Goal: Task Accomplishment & Management: Manage account settings

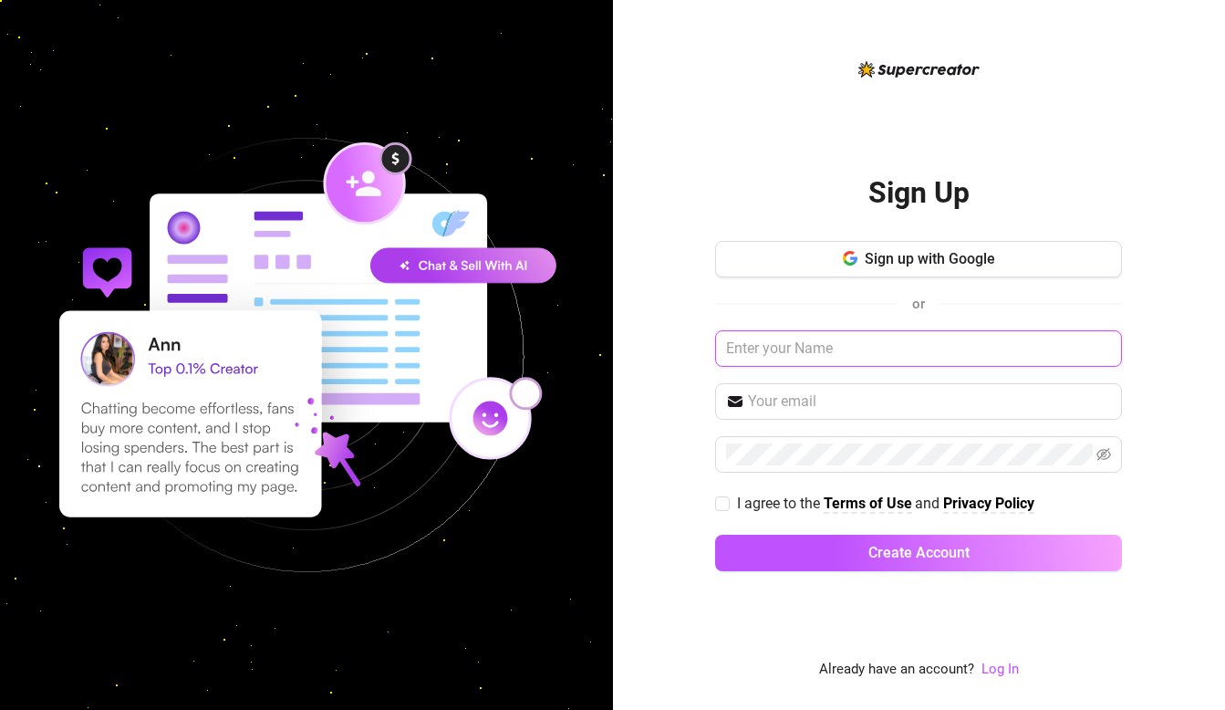
click at [808, 351] on input "text" at bounding box center [918, 348] width 407 height 36
click at [846, 353] on input "text" at bounding box center [918, 348] width 407 height 36
click at [997, 669] on link "Log In" at bounding box center [1000, 668] width 37 height 16
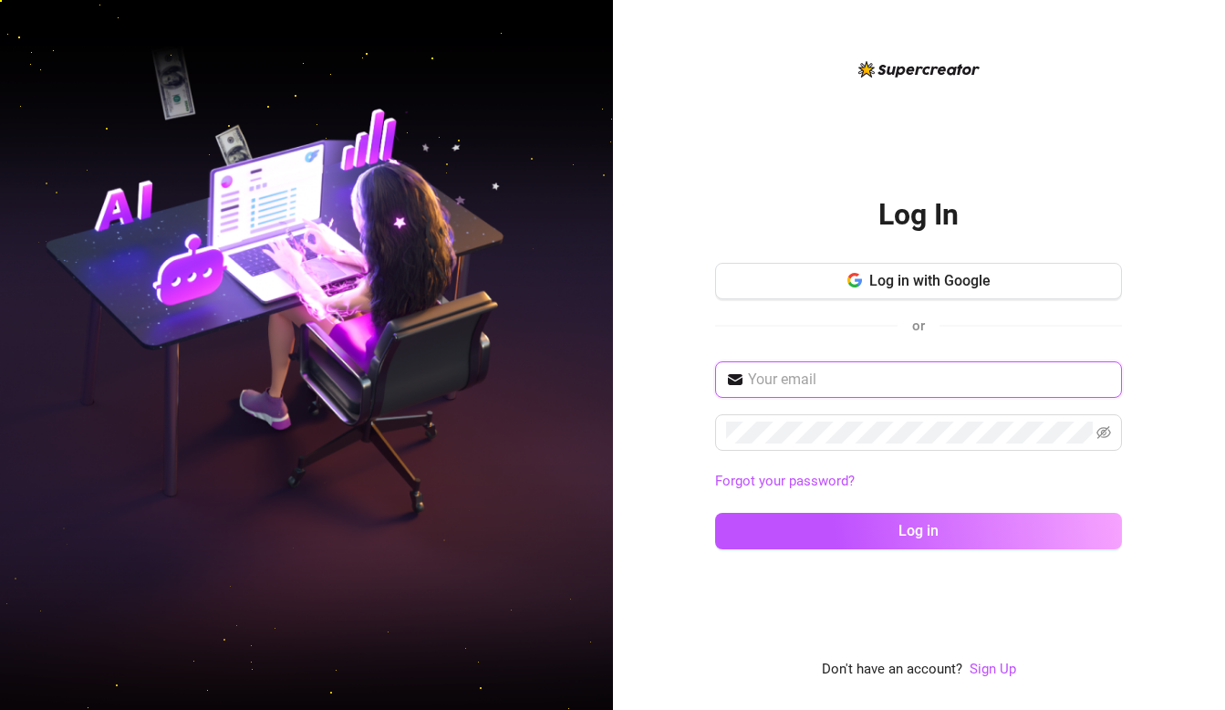
click at [867, 370] on input "text" at bounding box center [929, 380] width 363 height 22
click at [925, 373] on input "text" at bounding box center [929, 380] width 363 height 22
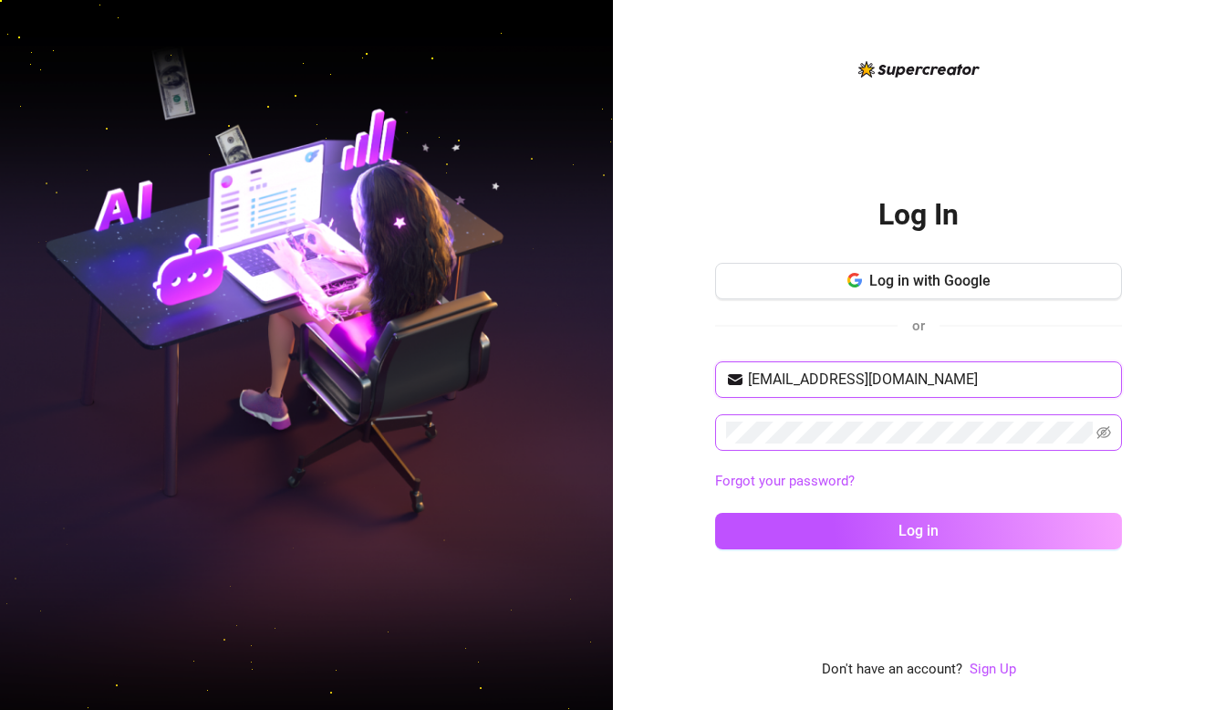
type input "[EMAIL_ADDRESS][DOMAIN_NAME]"
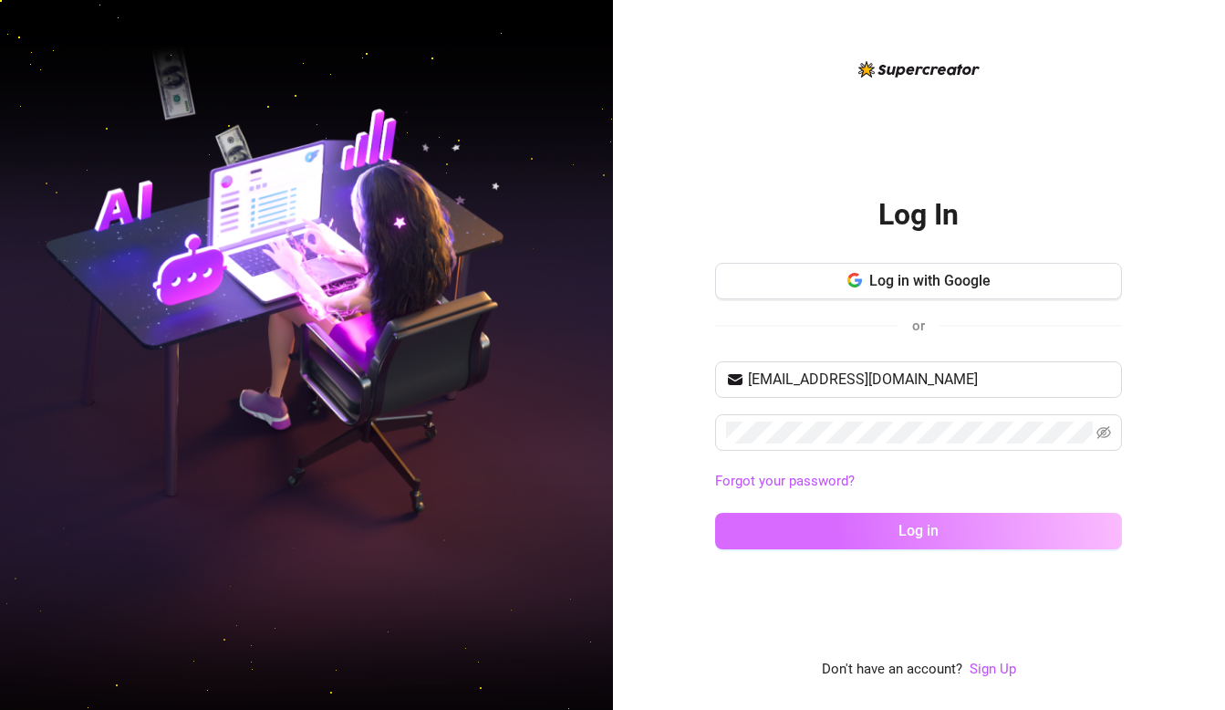
click at [960, 543] on button "Log in" at bounding box center [918, 531] width 407 height 36
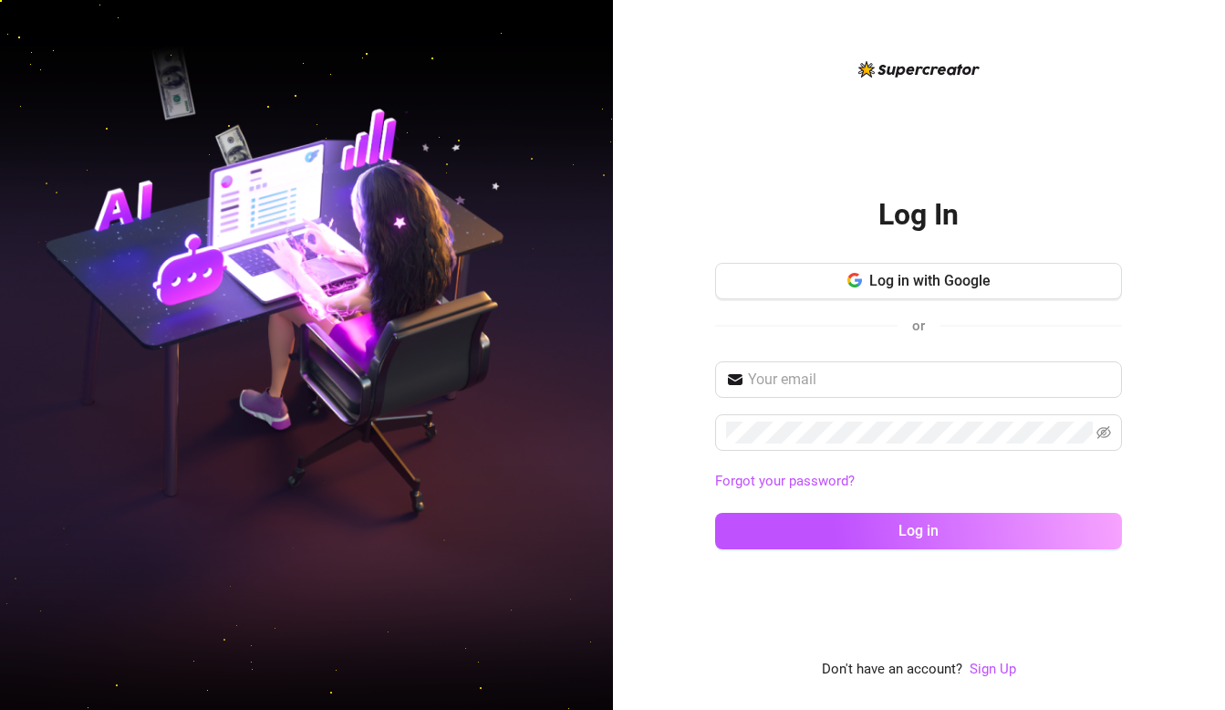
click at [865, 397] on div "Forgot your password? Log in" at bounding box center [918, 463] width 407 height 204
click at [864, 378] on input "text" at bounding box center [929, 380] width 363 height 22
paste input "[EMAIL_ADDRESS][DOMAIN_NAME]"
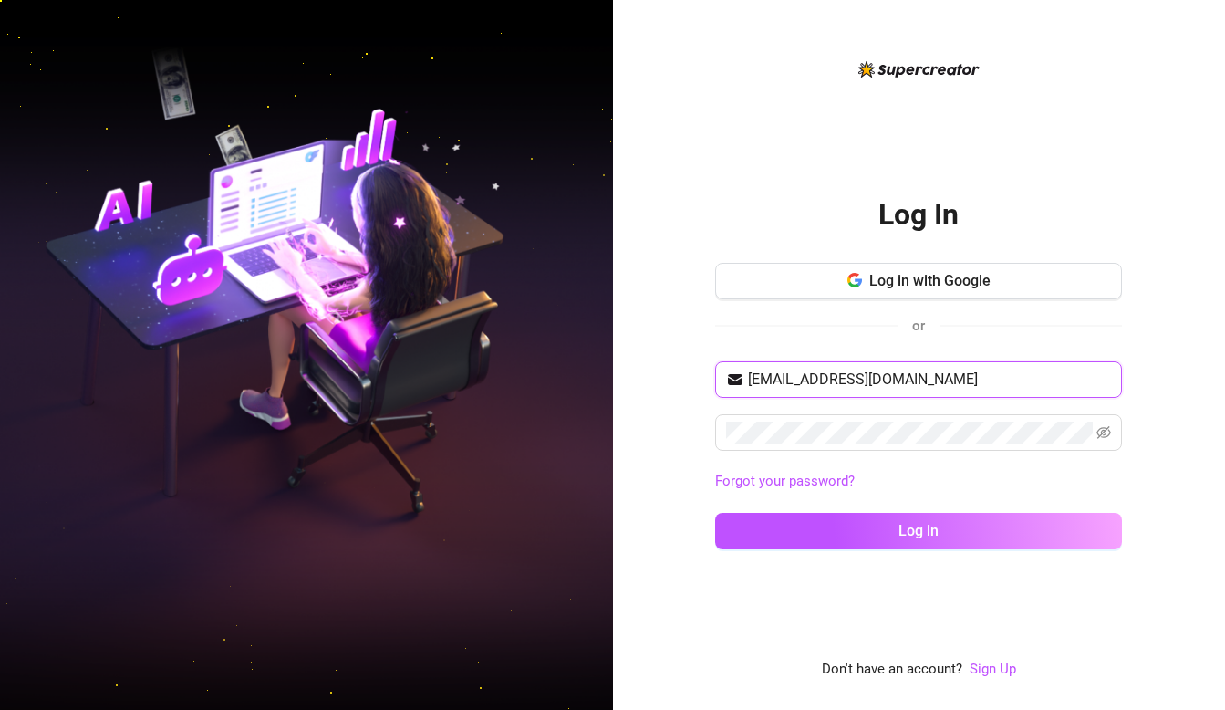
type input "[EMAIL_ADDRESS][DOMAIN_NAME]"
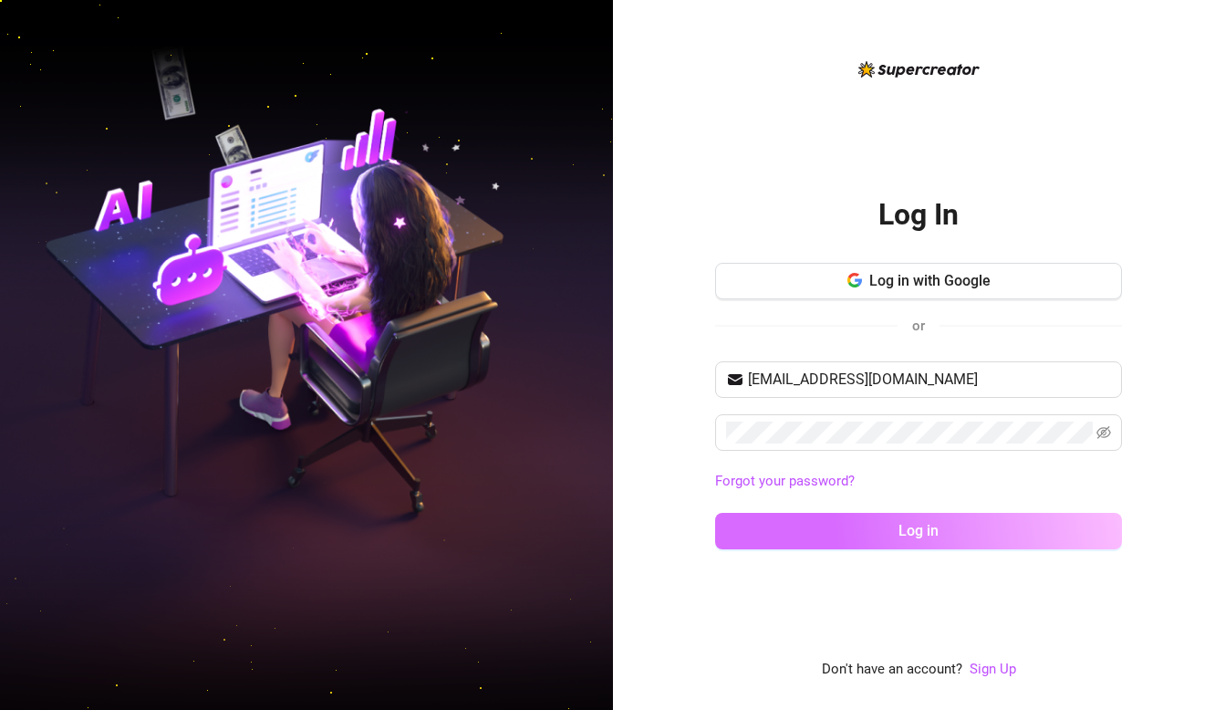
click at [966, 515] on button "Log in" at bounding box center [918, 531] width 407 height 36
